Goal: Task Accomplishment & Management: Manage account settings

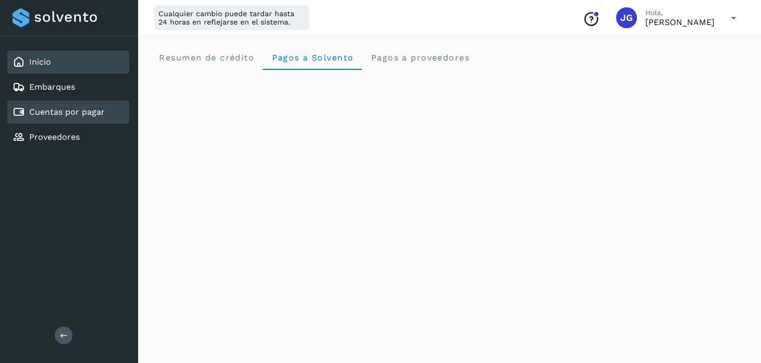
click at [78, 107] on link "Cuentas por pagar" at bounding box center [67, 112] width 76 height 10
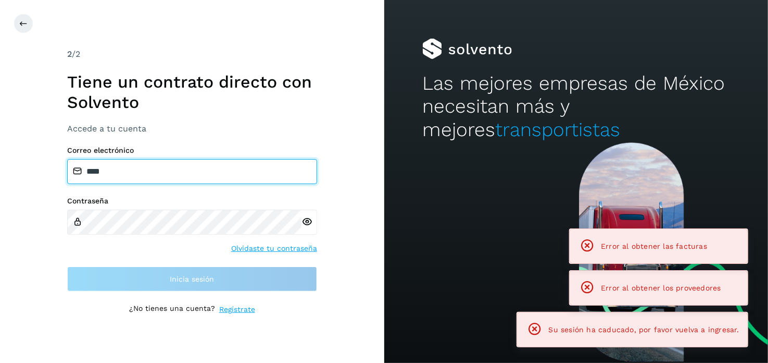
drag, startPoint x: 163, startPoint y: 172, endPoint x: 38, endPoint y: 168, distance: 125.6
click at [45, 171] on div "2 /2 Tiene un contrato directo con Solvento Accede a tu cuenta Correo electróni…" at bounding box center [192, 181] width 384 height 363
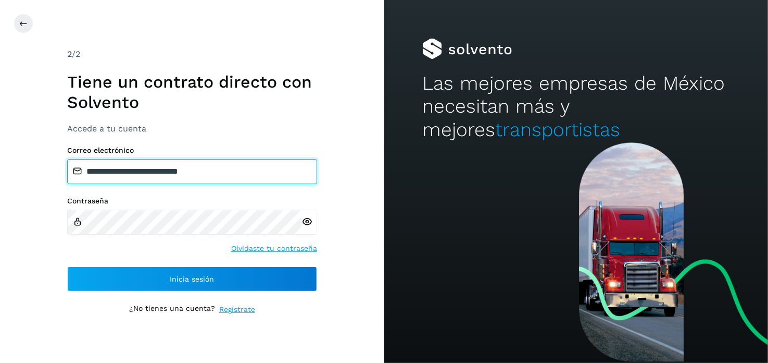
type input "**********"
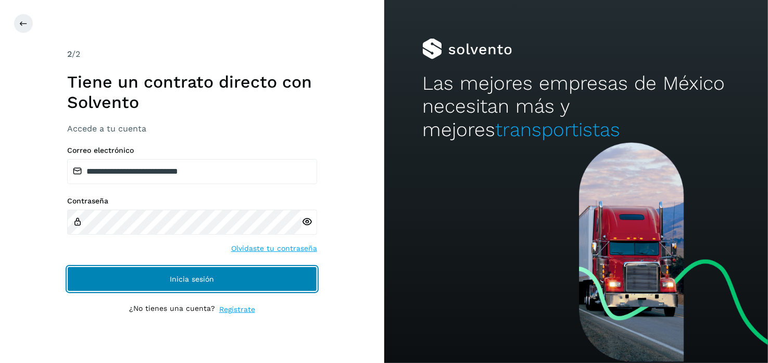
click at [148, 276] on button "Inicia sesión" at bounding box center [192, 278] width 250 height 25
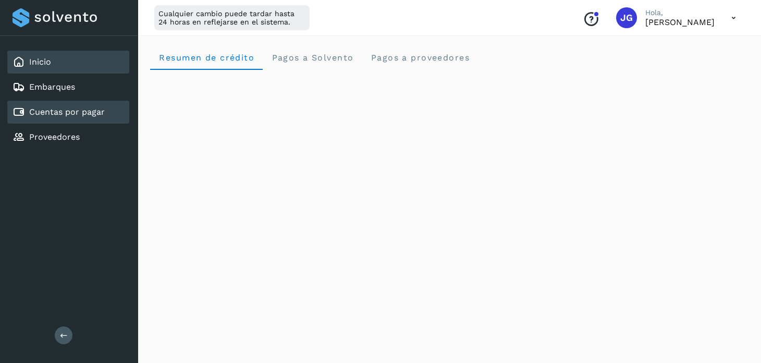
click at [58, 107] on link "Cuentas por pagar" at bounding box center [67, 112] width 76 height 10
